Goal: Information Seeking & Learning: Learn about a topic

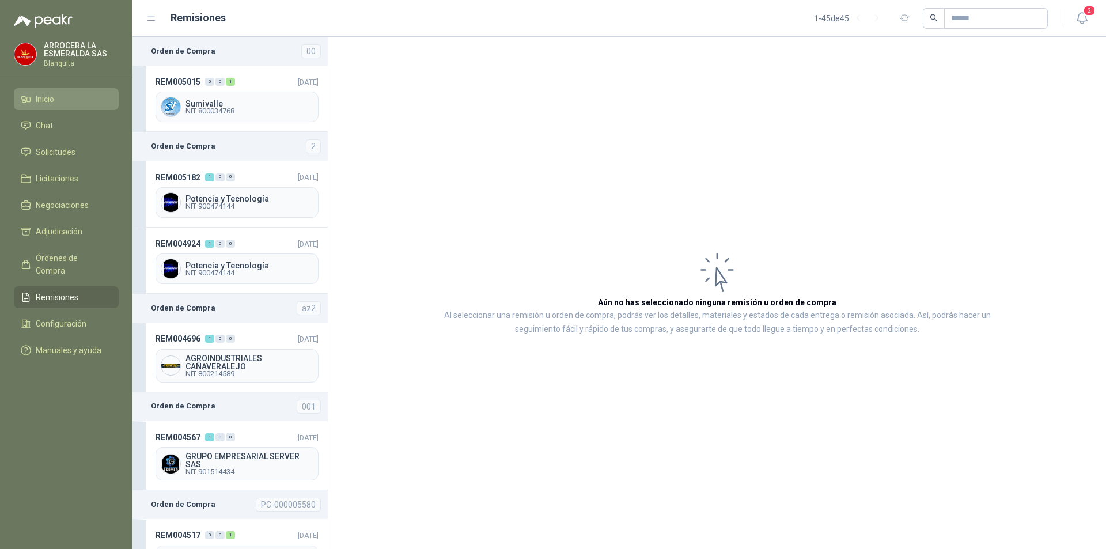
click at [44, 105] on span "Inicio" at bounding box center [45, 99] width 18 height 13
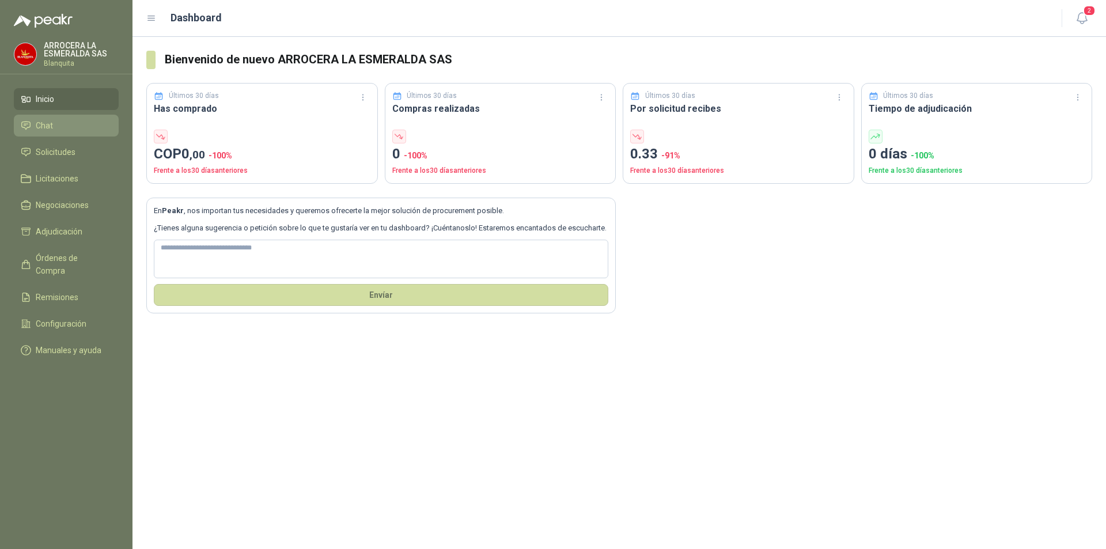
click at [55, 125] on li "Chat" at bounding box center [66, 125] width 91 height 13
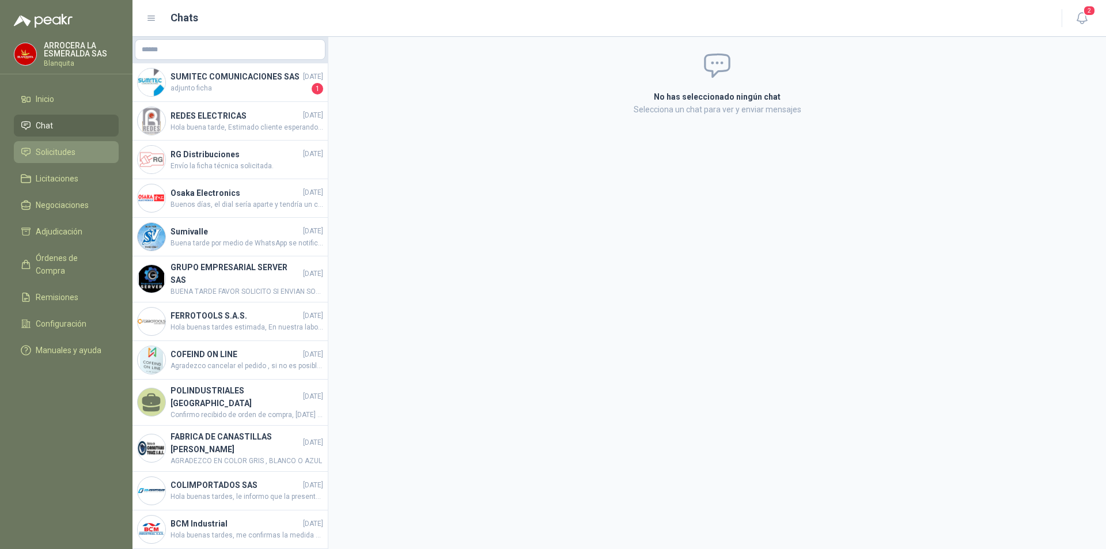
click at [67, 148] on span "Solicitudes" at bounding box center [56, 152] width 40 height 13
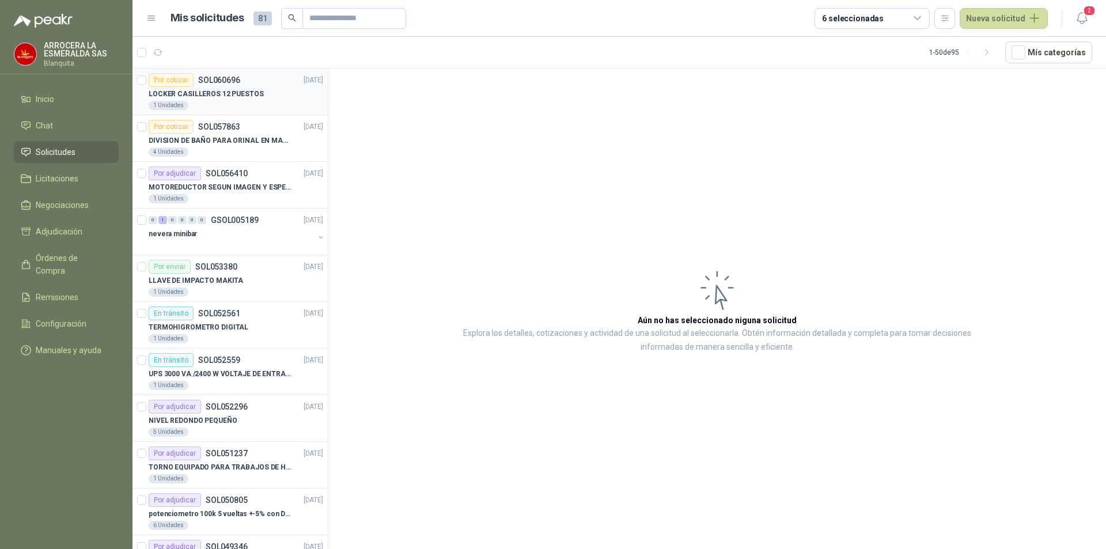
click at [242, 97] on p "LOCKER CASILLEROS 12 PUESTOS" at bounding box center [206, 94] width 115 height 11
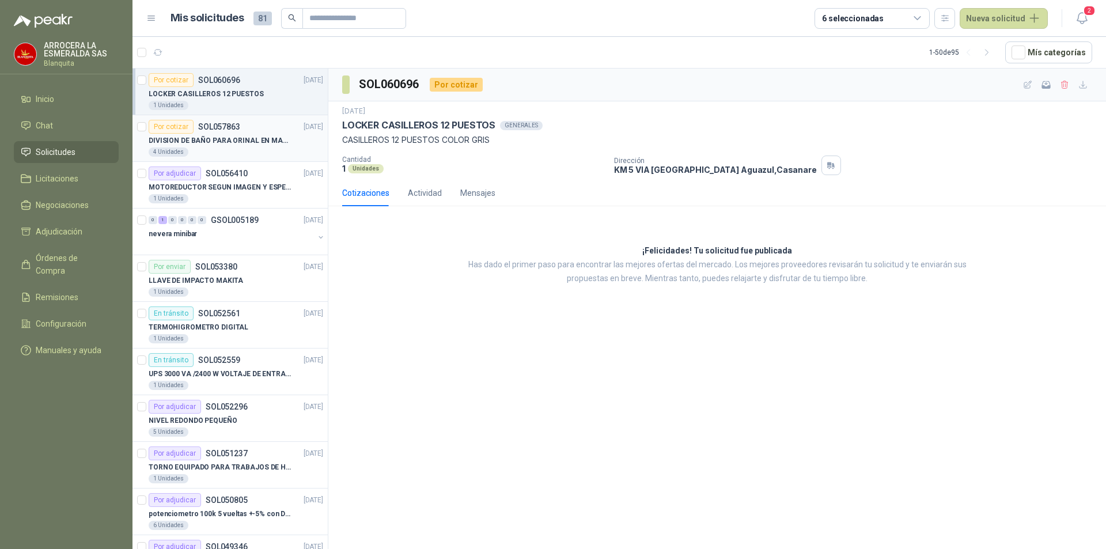
click at [246, 142] on p "DIVISION DE BAÑO PARA ORINAL EN MADERA O PLASTICA" at bounding box center [220, 140] width 143 height 11
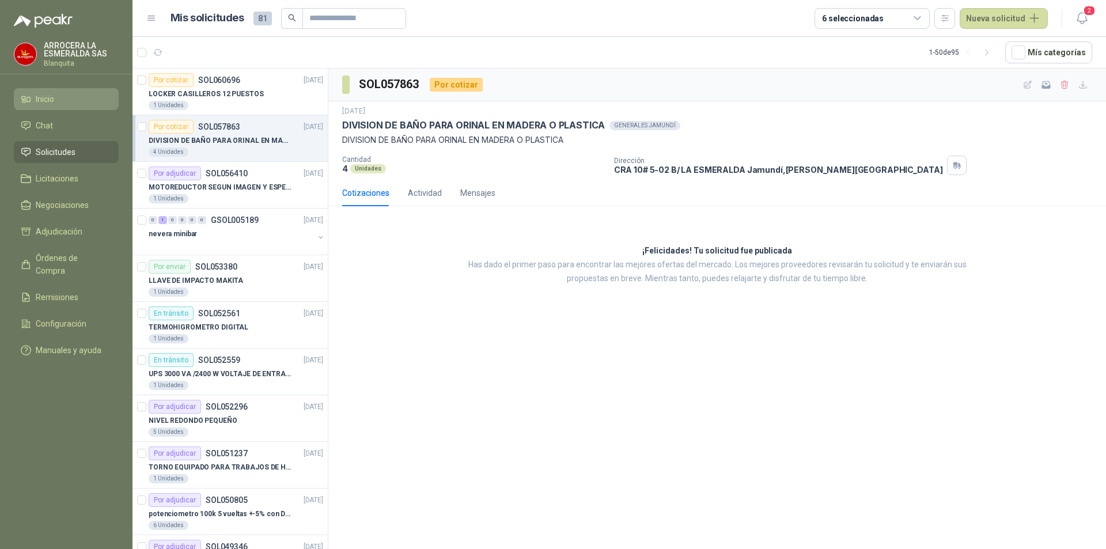
click at [46, 97] on span "Inicio" at bounding box center [45, 99] width 18 height 13
